Goal: Contribute content: Add original content to the website for others to see

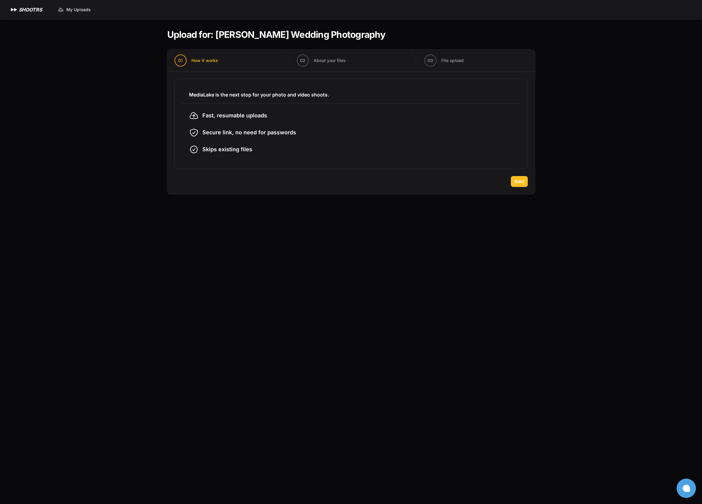
click at [521, 182] on span "Next" at bounding box center [519, 181] width 10 height 6
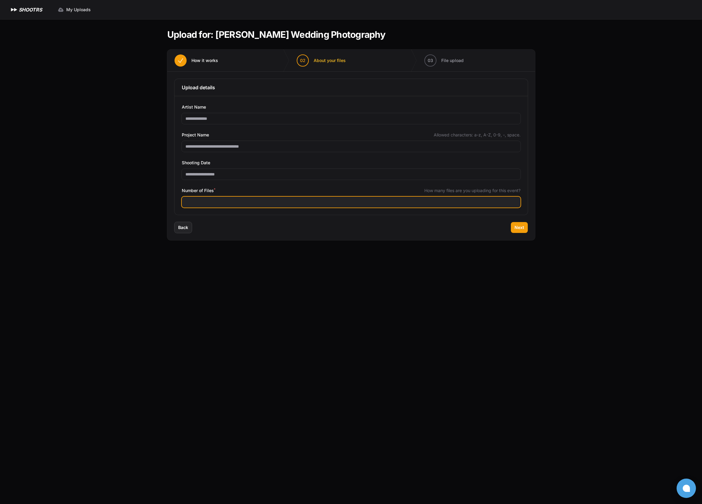
click at [232, 204] on input "Number of Files *" at bounding box center [351, 202] width 339 height 11
type input "****"
click at [510, 226] on div "Back Next" at bounding box center [351, 231] width 368 height 18
click at [519, 228] on span "Next" at bounding box center [519, 227] width 10 height 6
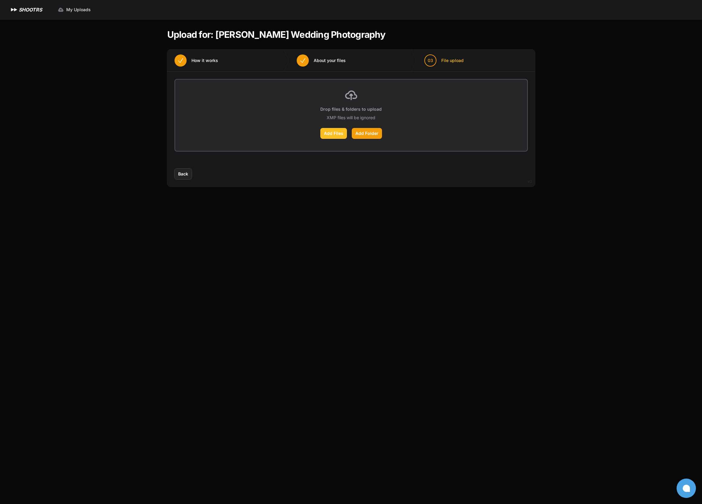
click at [333, 135] on label "Add Files" at bounding box center [333, 133] width 27 height 11
click at [0, 0] on input "Add Files" at bounding box center [0, 0] width 0 height 0
